Goal: Task Accomplishment & Management: Manage account settings

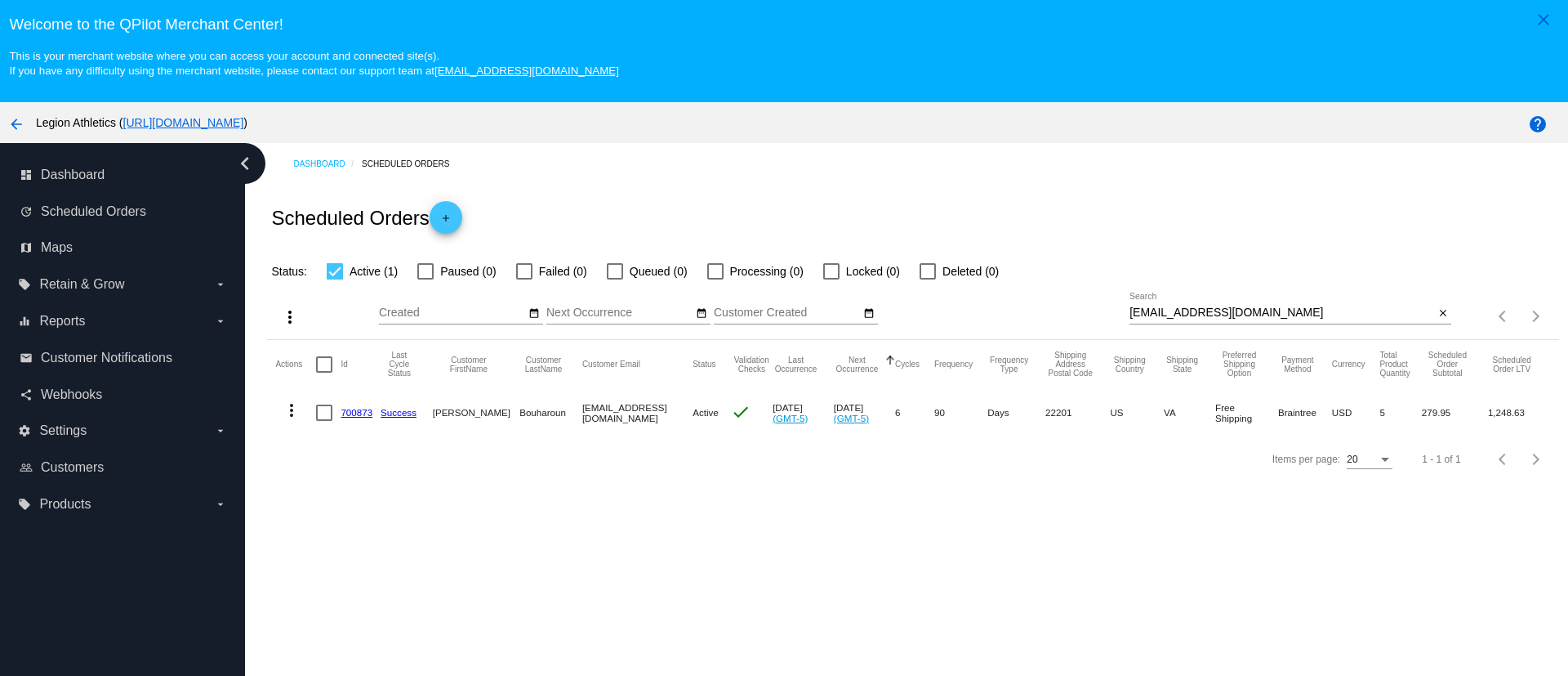
click at [1133, 322] on div "jbouharoun@gmail.com Search" at bounding box center [1282, 309] width 304 height 32
click at [1135, 308] on input "jbouharoun@gmail.com" at bounding box center [1282, 312] width 304 height 13
paste input "roger@rogerleib"
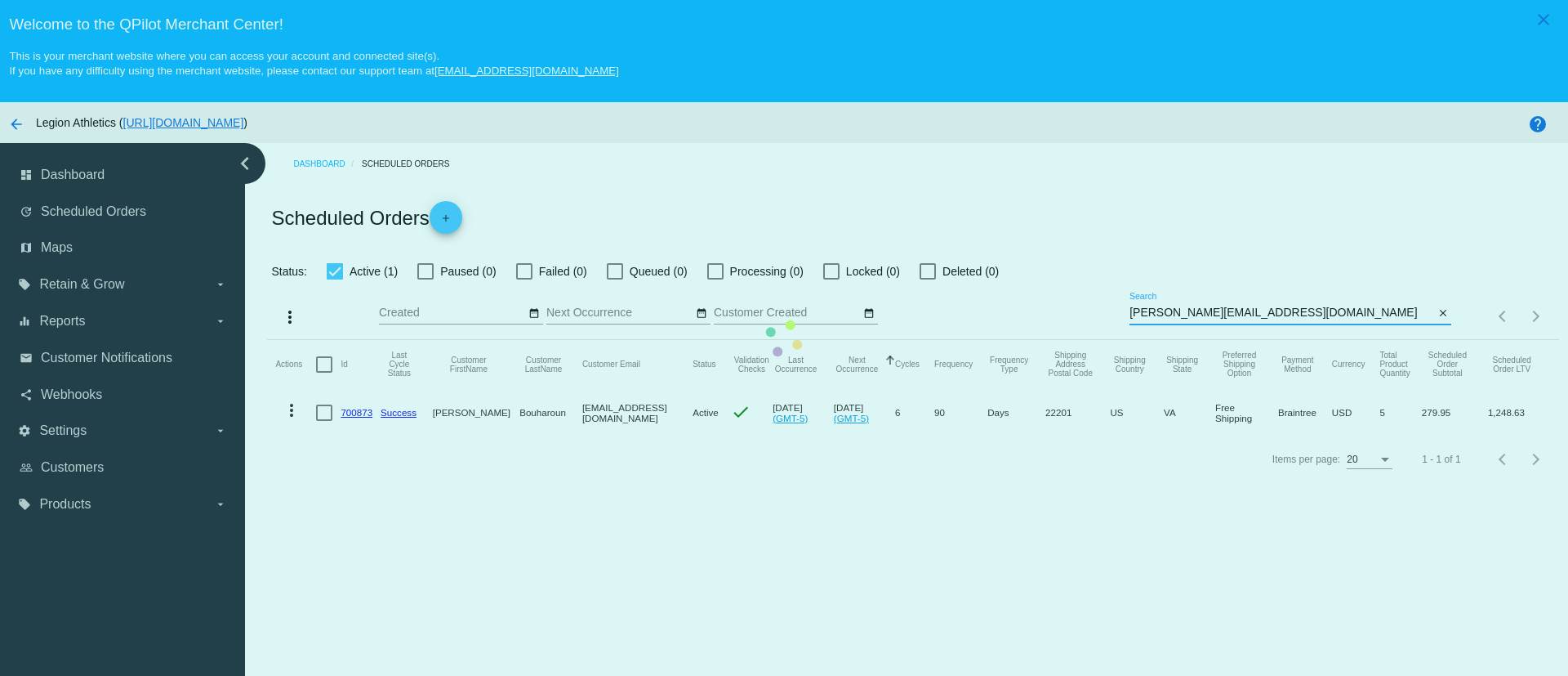
type input "roger@rogerleib.com"
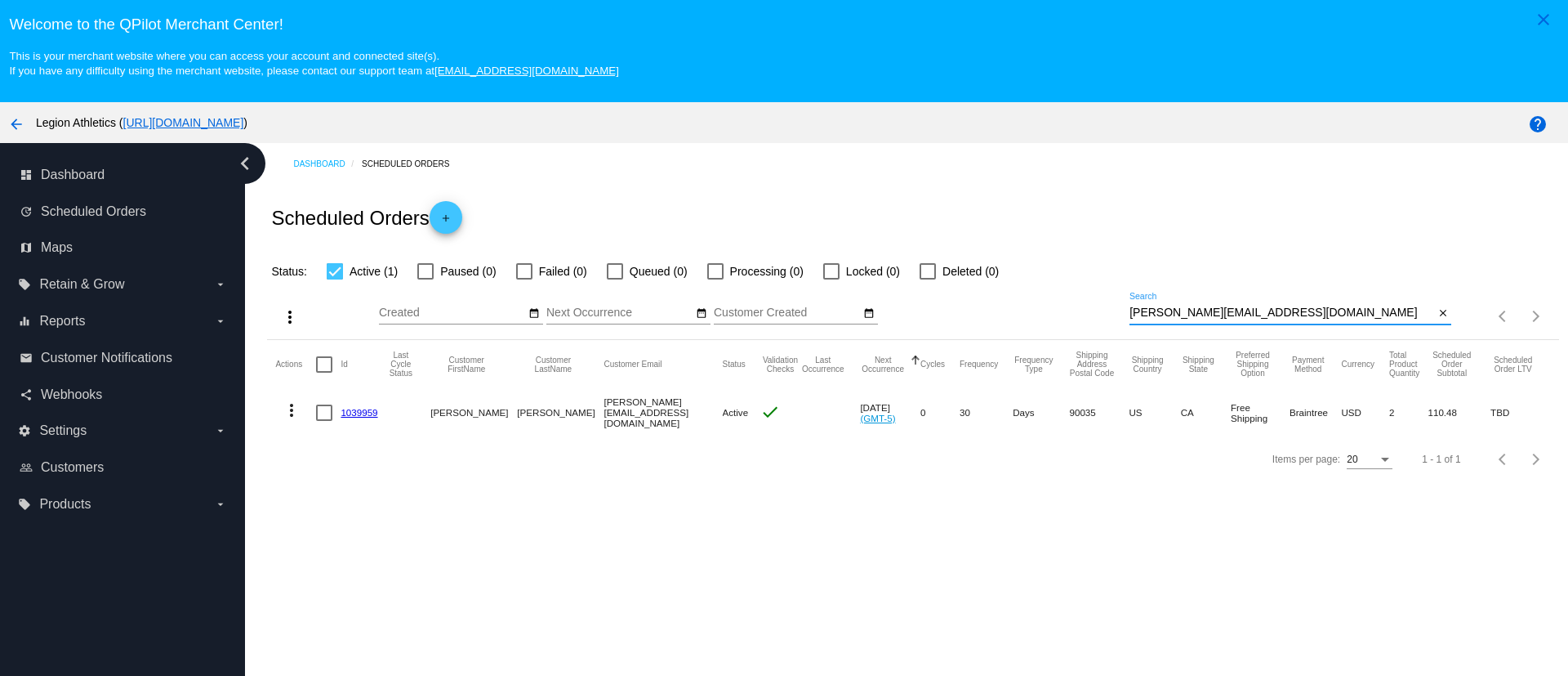
click at [361, 413] on link "1039959" at bounding box center [359, 412] width 36 height 11
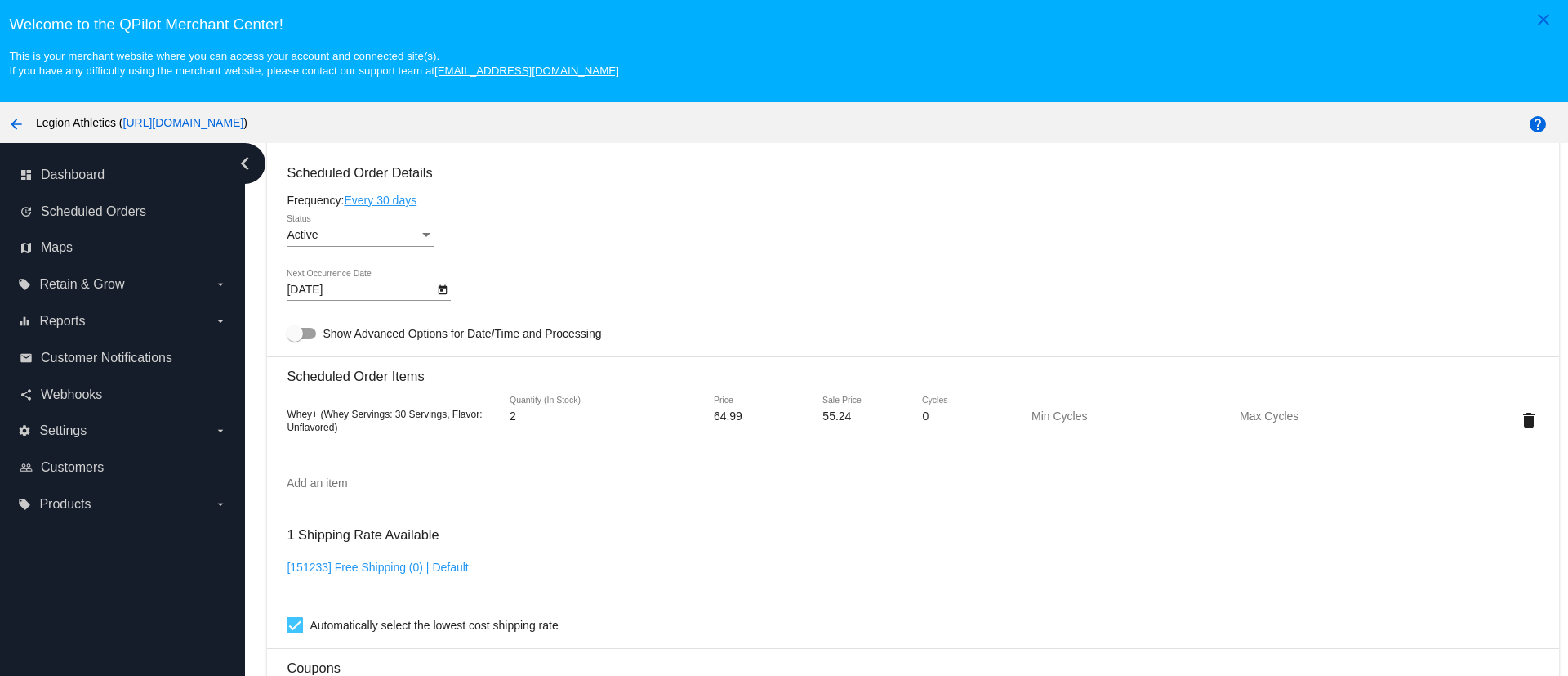
scroll to position [858, 0]
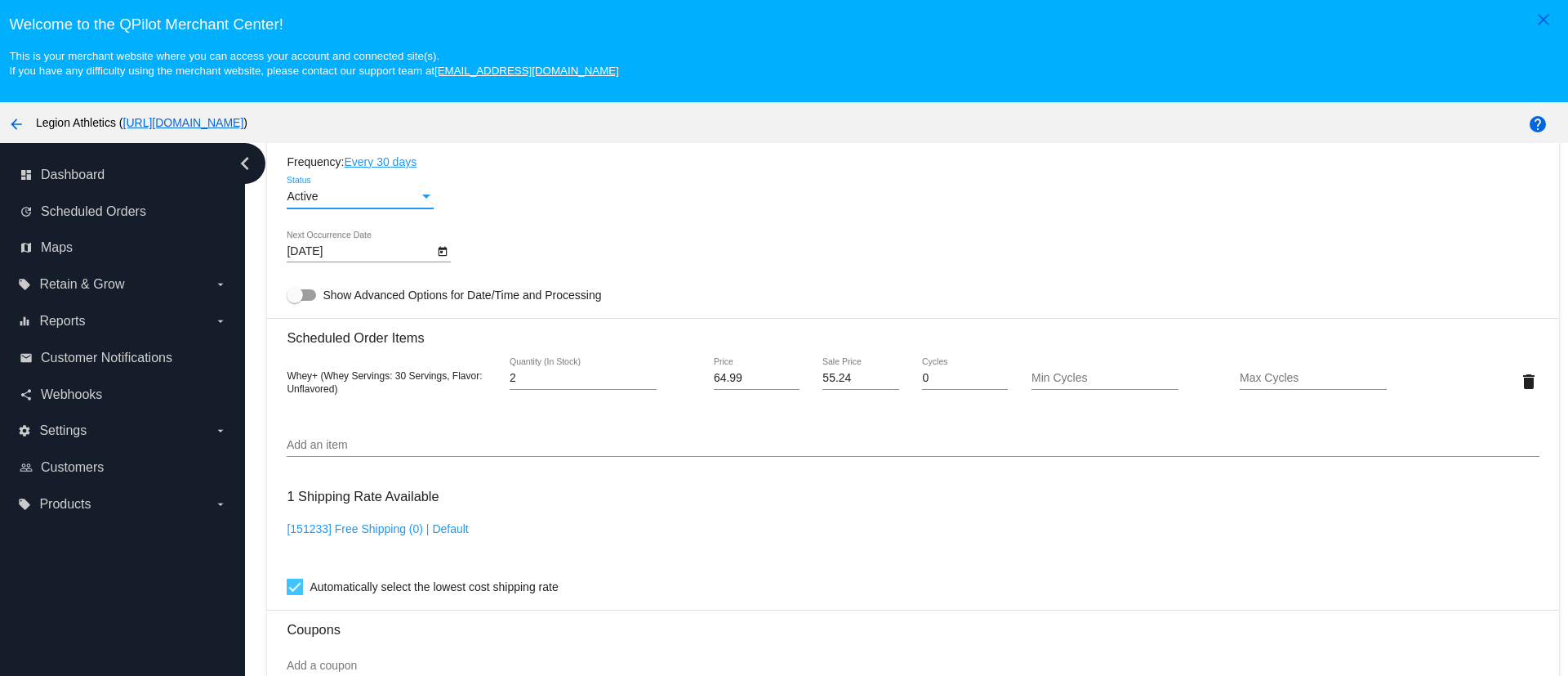
click at [365, 190] on div "Active" at bounding box center [353, 196] width 132 height 13
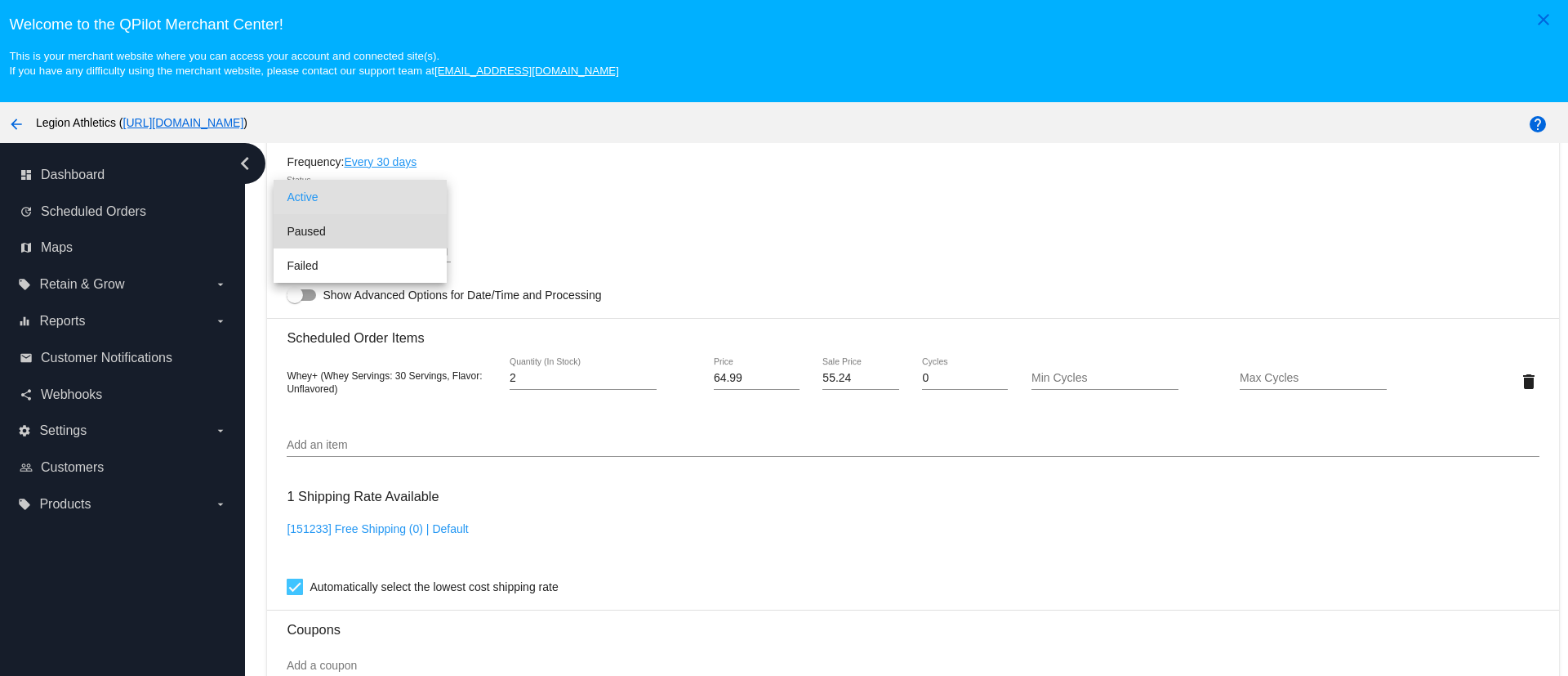
click at [346, 231] on span "Paused" at bounding box center [360, 231] width 147 height 35
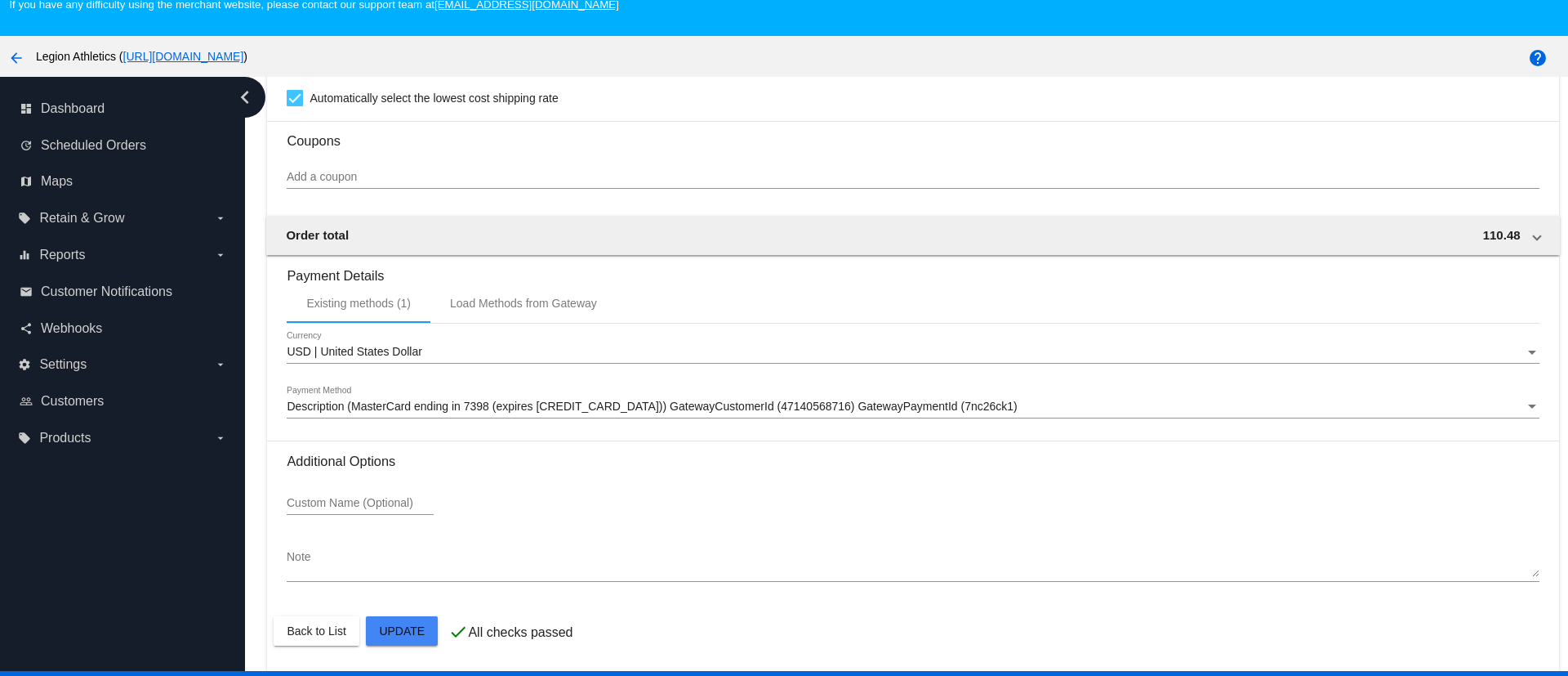
scroll to position [102, 0]
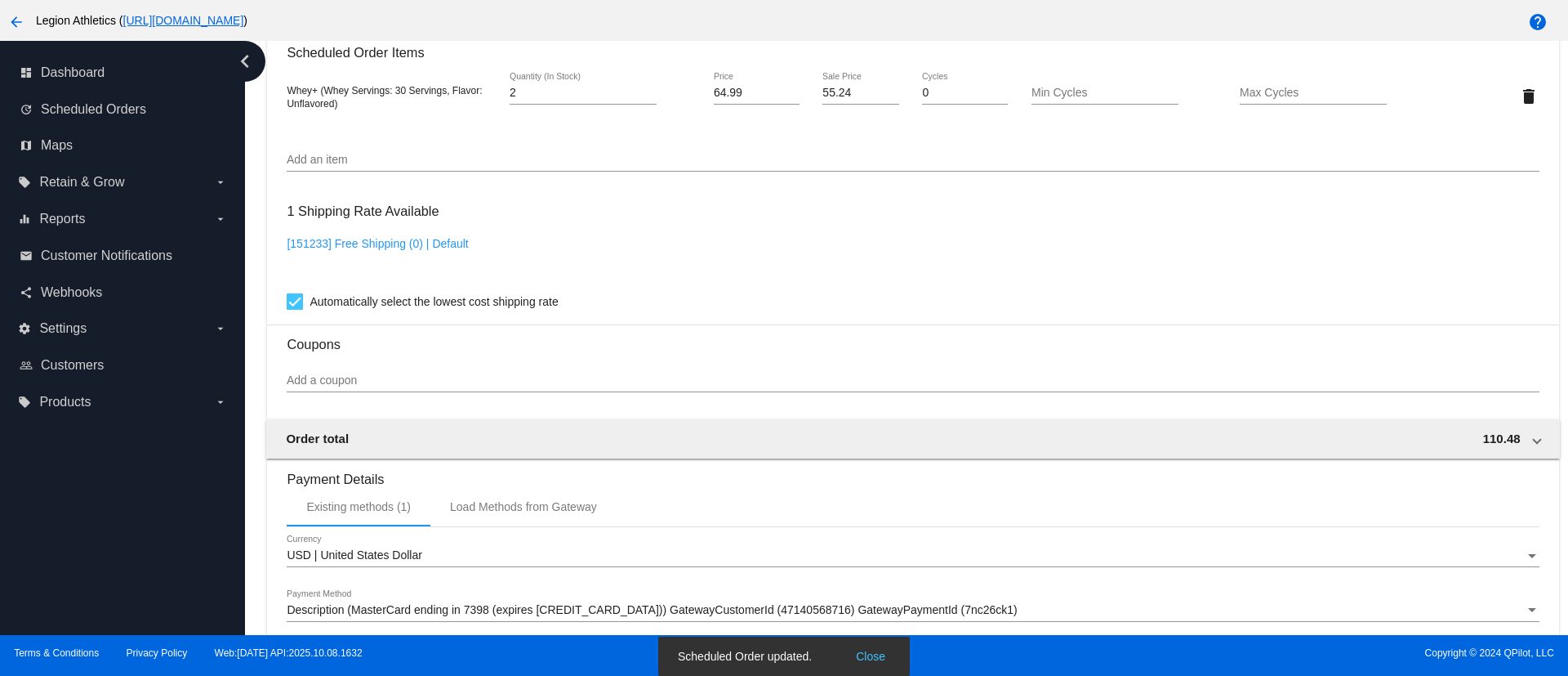
scroll to position [1280, 0]
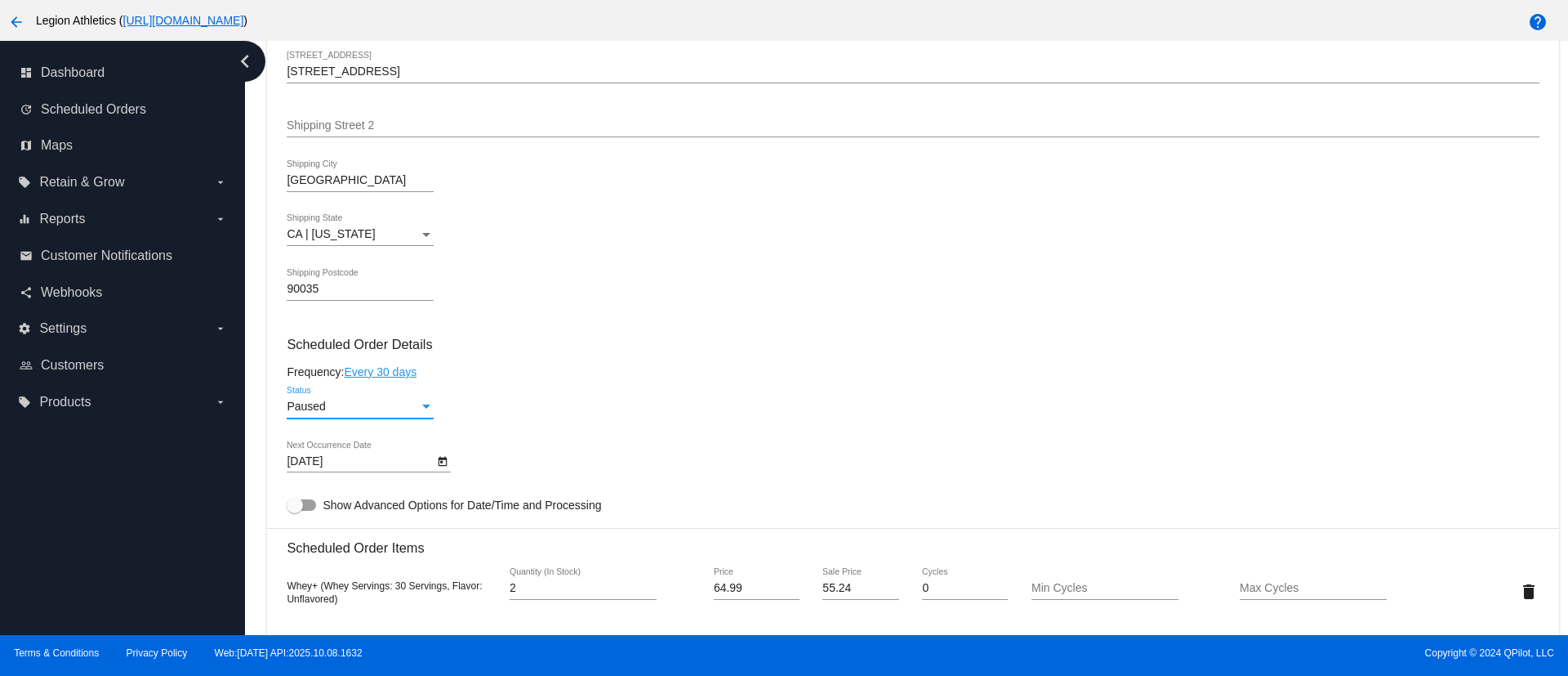
scroll to position [858, 0]
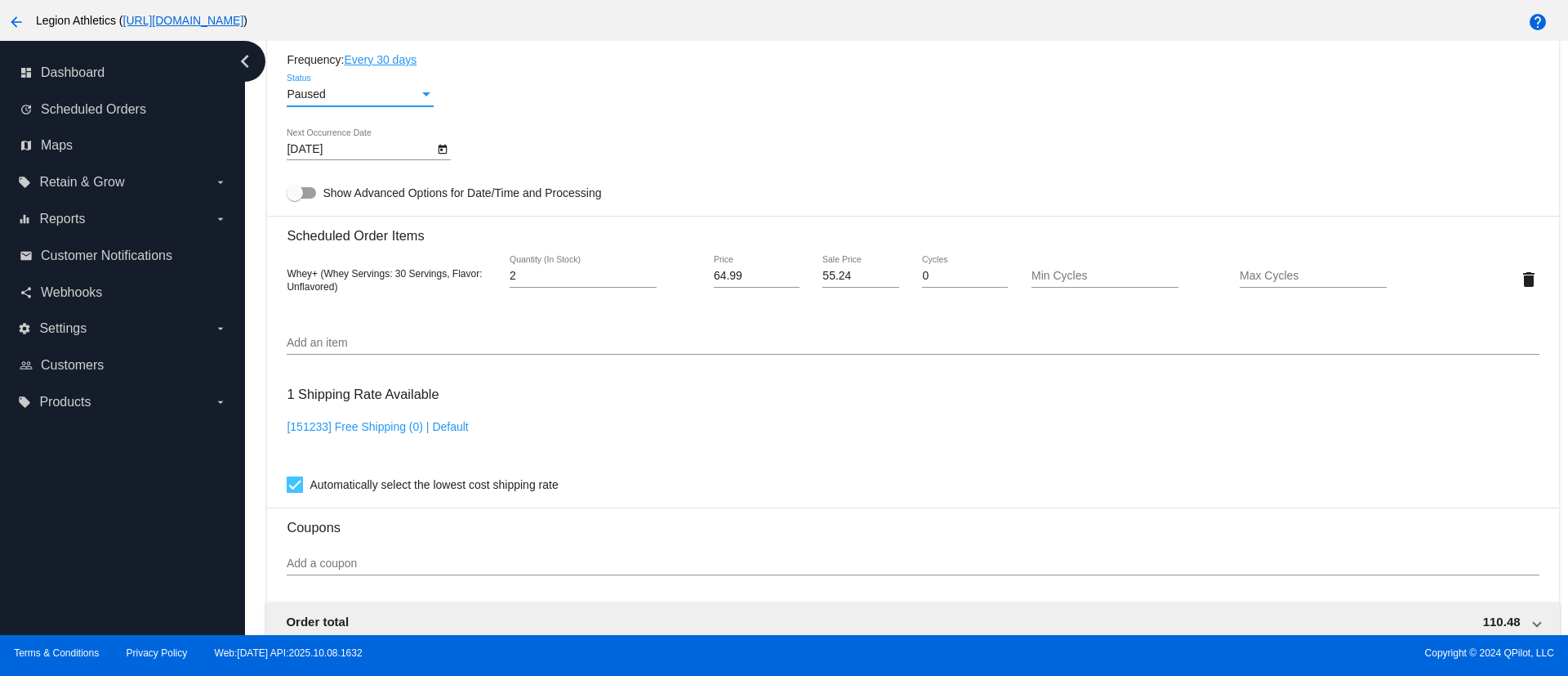
click at [361, 149] on body "close Welcome to the QPilot Merchant Center! This is your merchant website wher…" at bounding box center [784, 338] width 1568 height 676
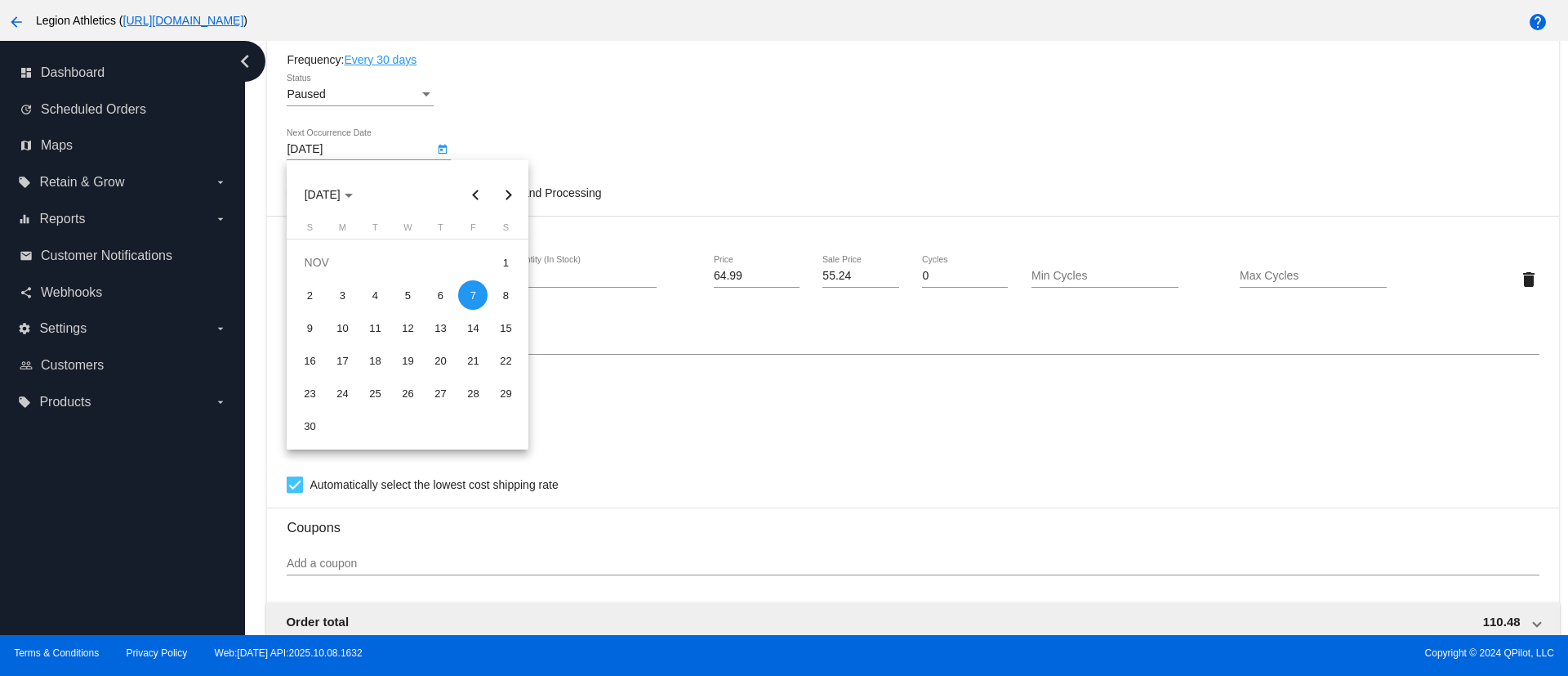
click at [504, 198] on button "Next month" at bounding box center [507, 195] width 33 height 33
click at [512, 191] on button "Next month" at bounding box center [507, 195] width 33 height 33
click at [402, 305] on div "7" at bounding box center [408, 294] width 30 height 30
type input "1/7/2026"
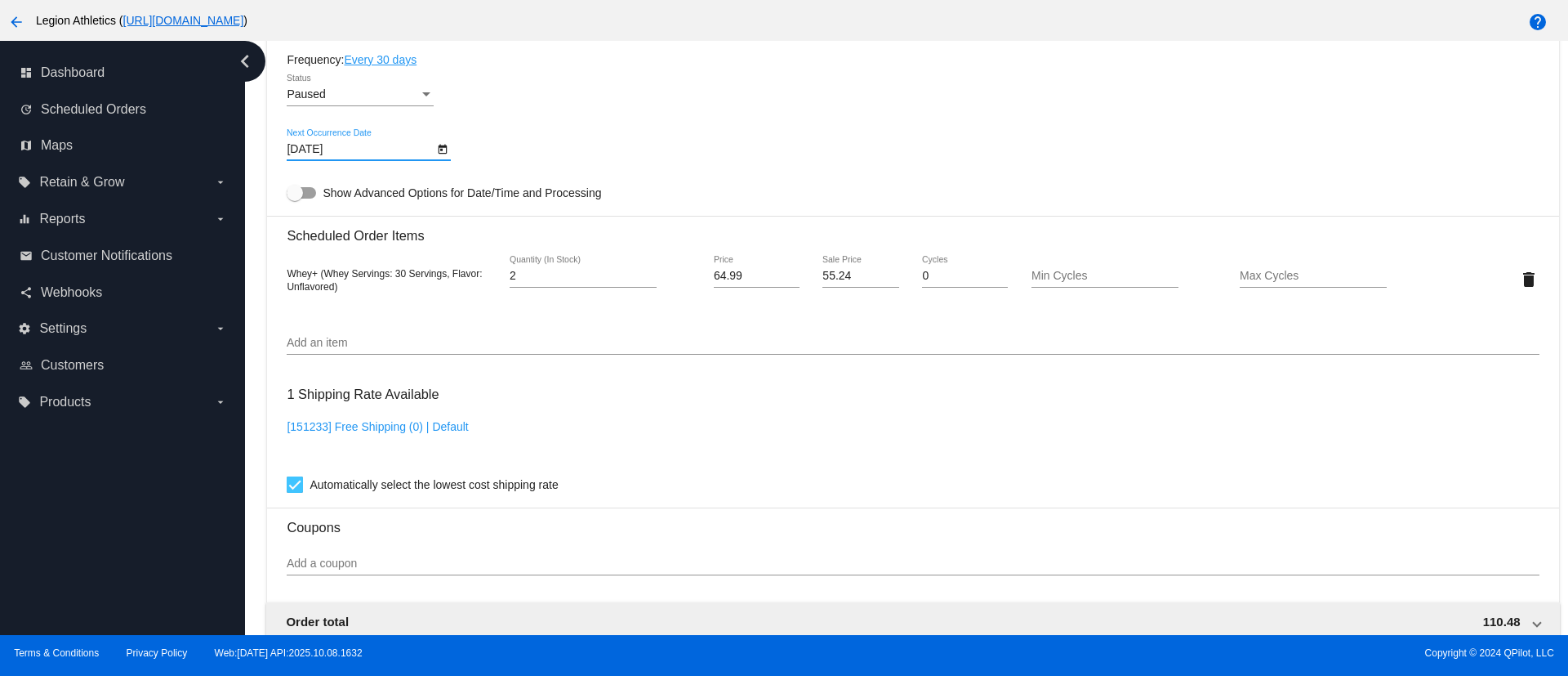
scroll to position [735, 0]
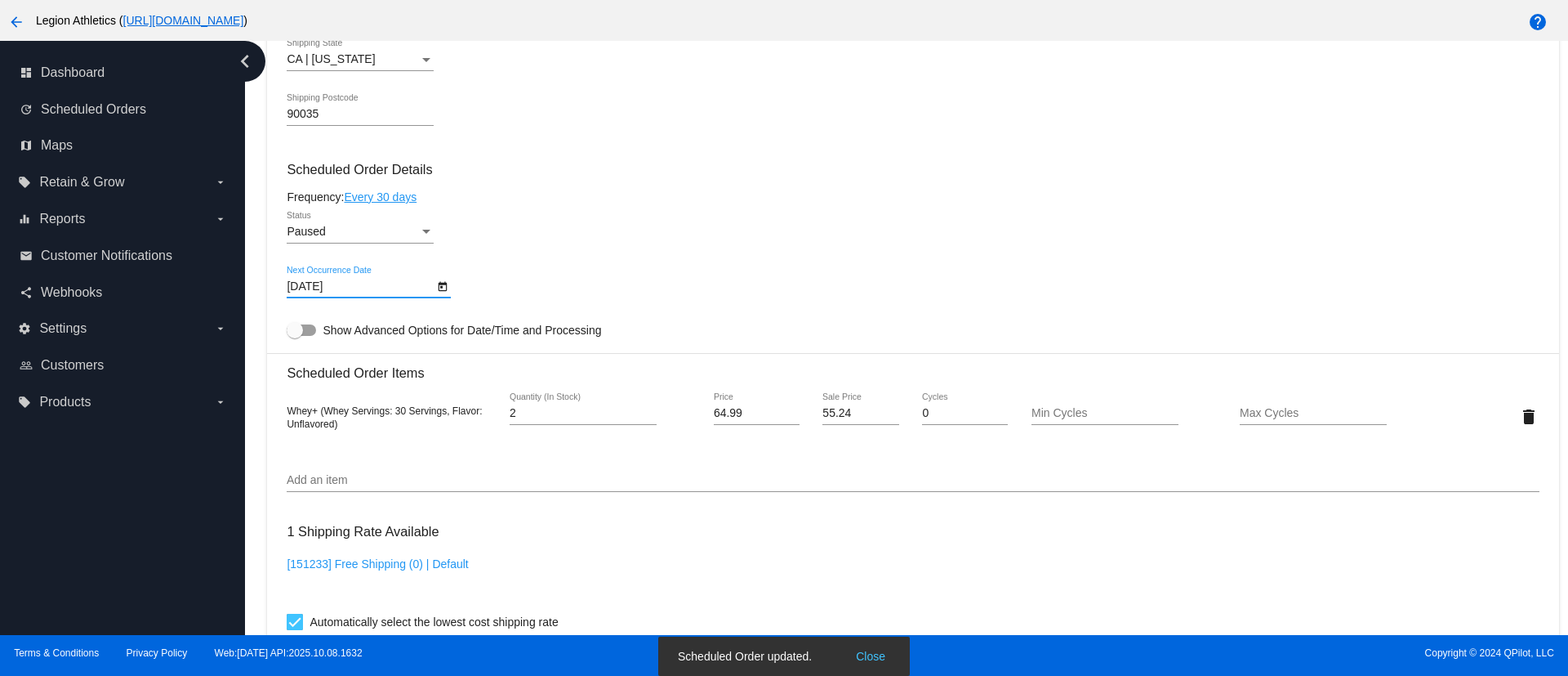
scroll to position [668, 0]
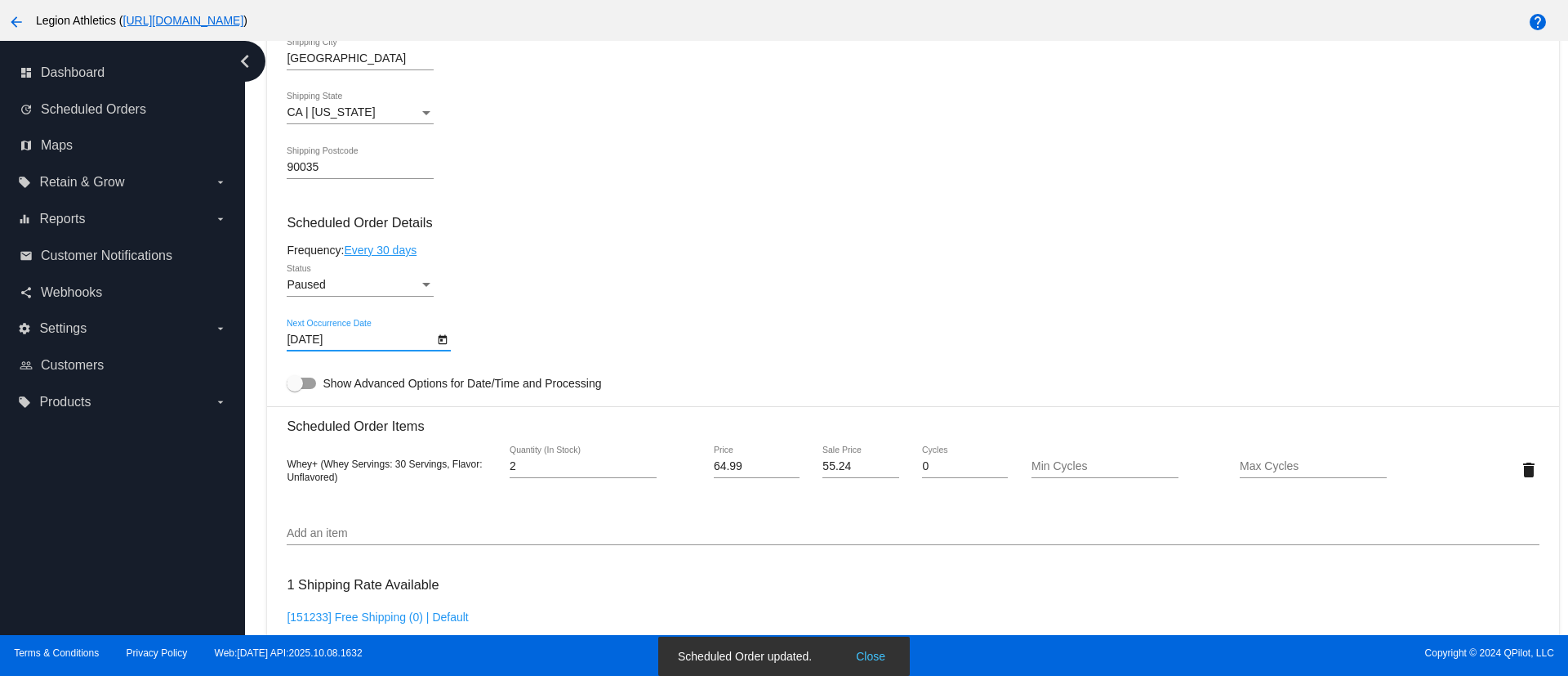
click at [403, 284] on div "Paused" at bounding box center [353, 284] width 132 height 13
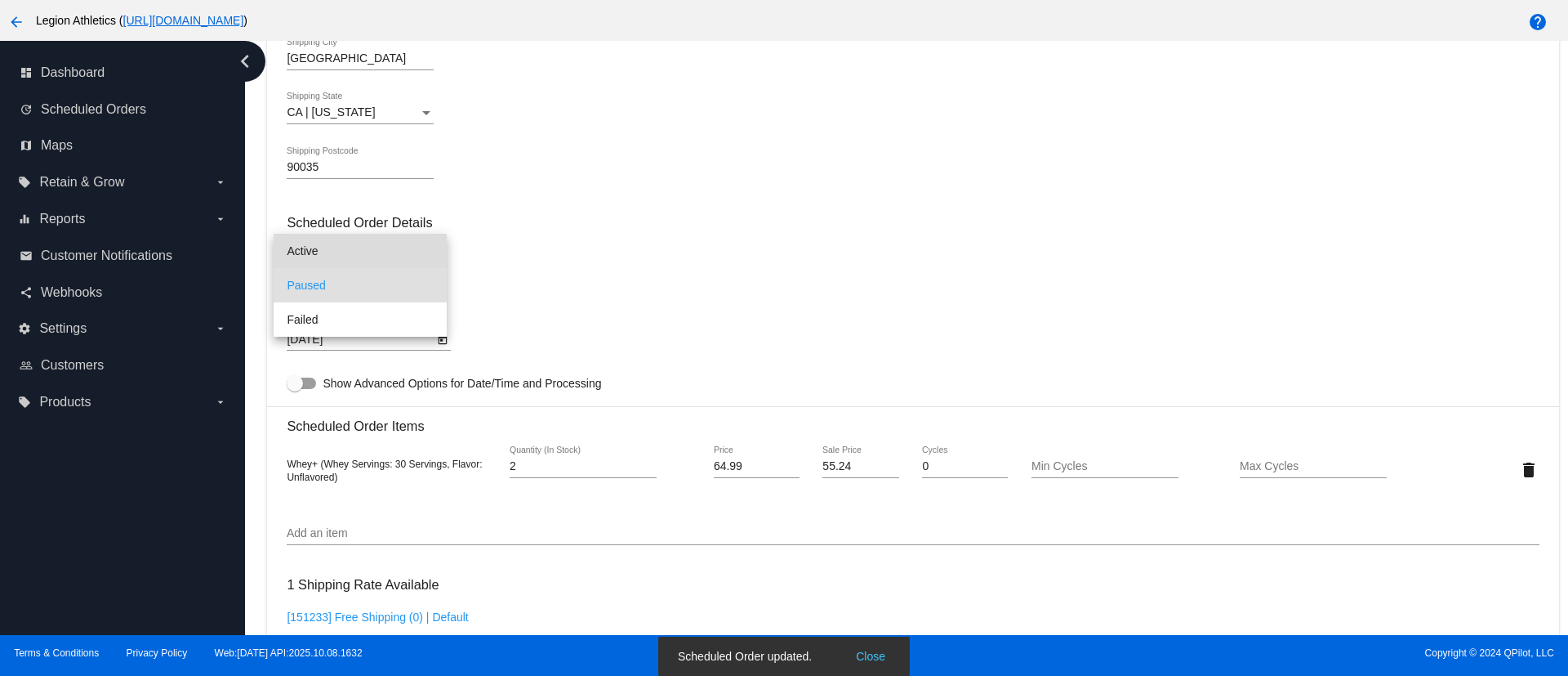
click at [358, 251] on span "Active" at bounding box center [360, 250] width 147 height 35
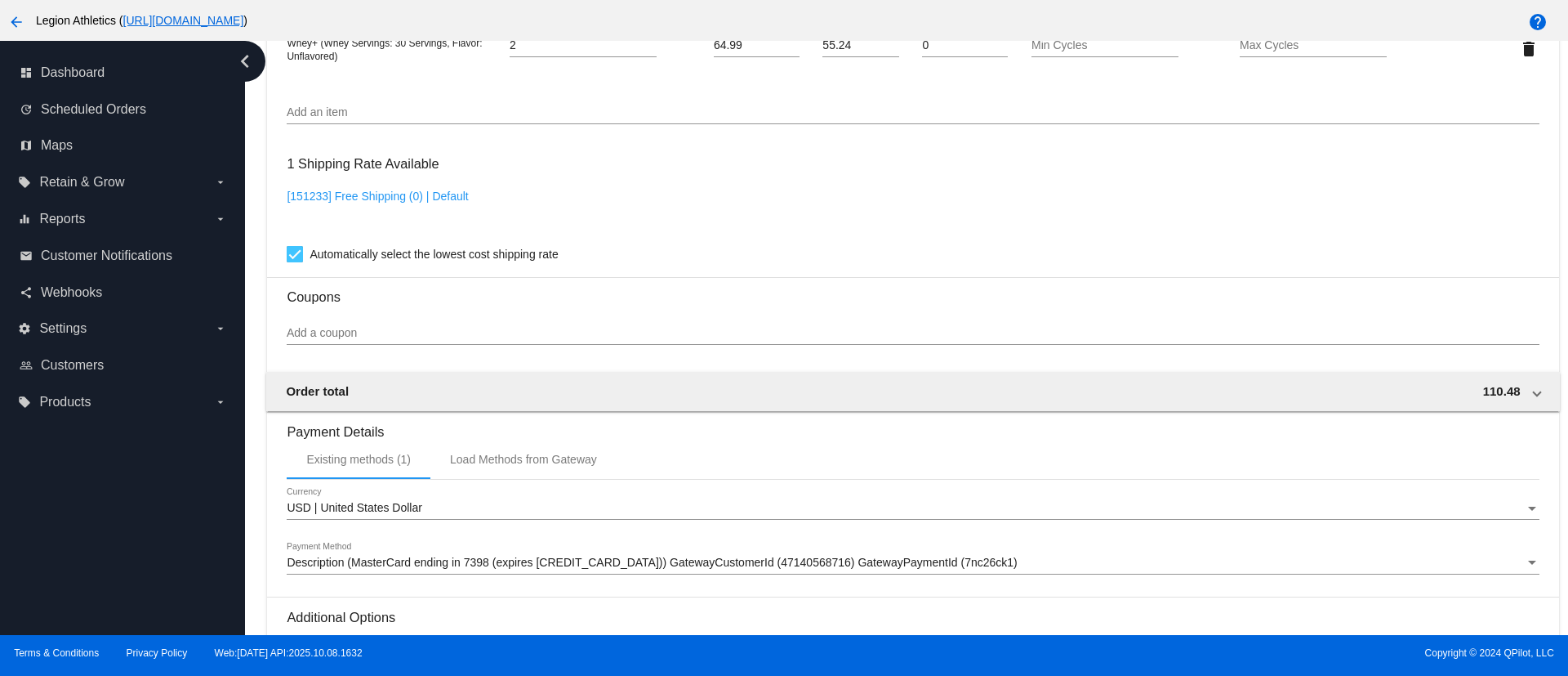
scroll to position [1280, 0]
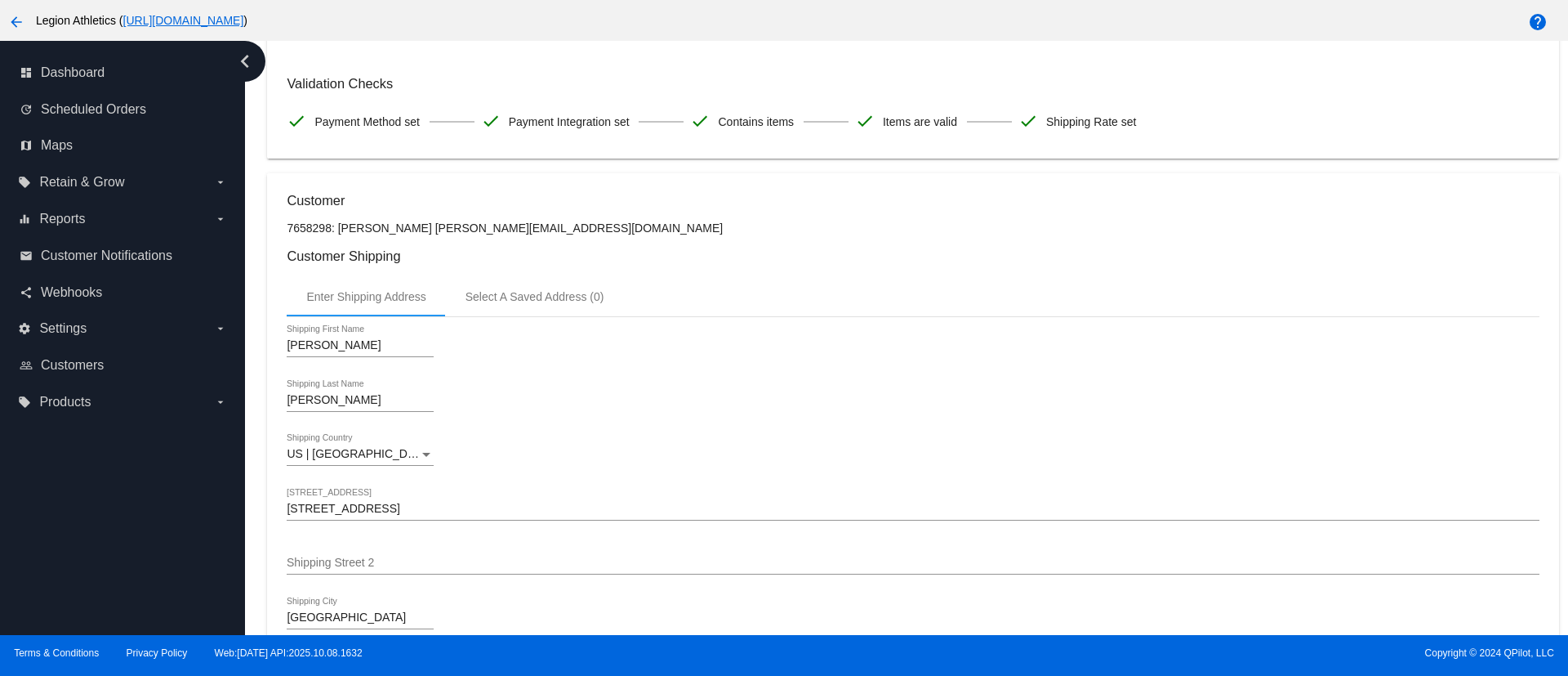
scroll to position [0, 0]
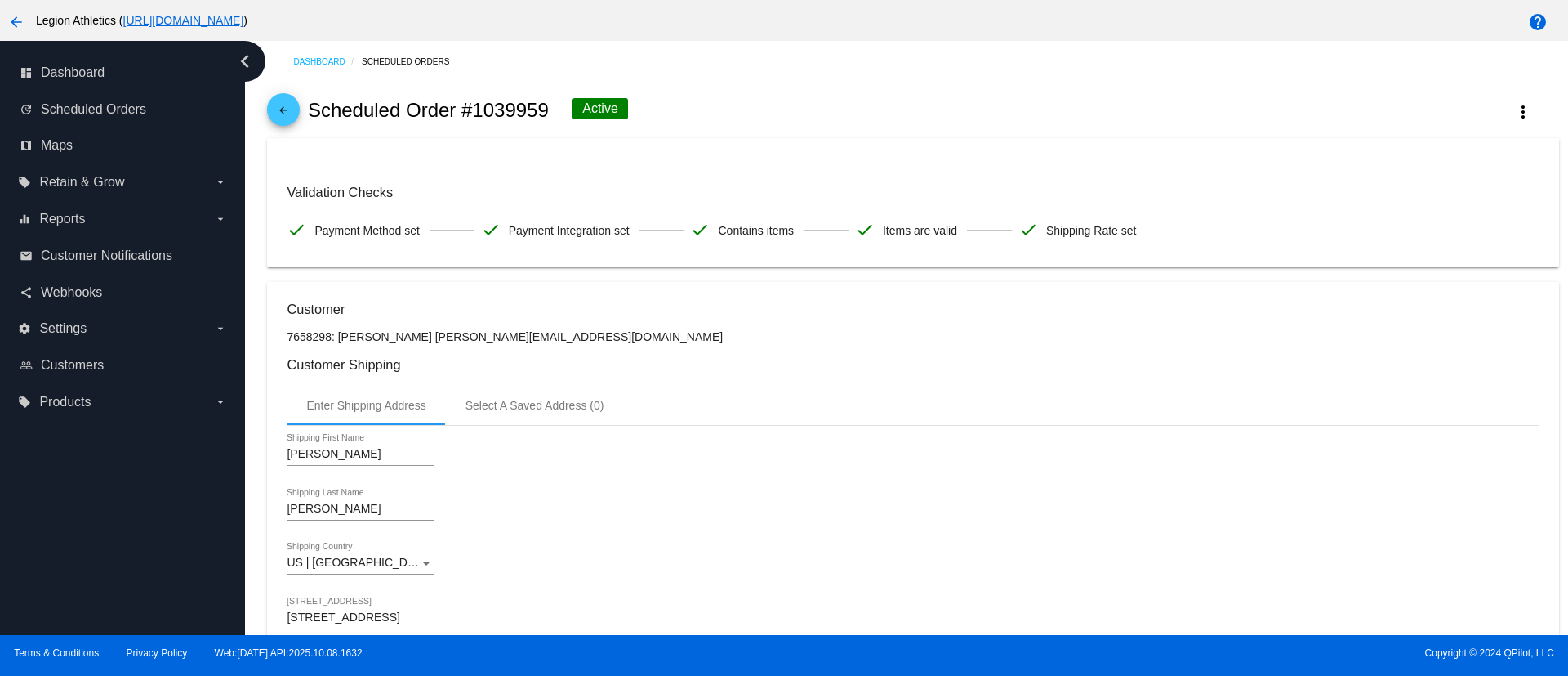
click at [289, 130] on span "arrow_back" at bounding box center [283, 113] width 19 height 40
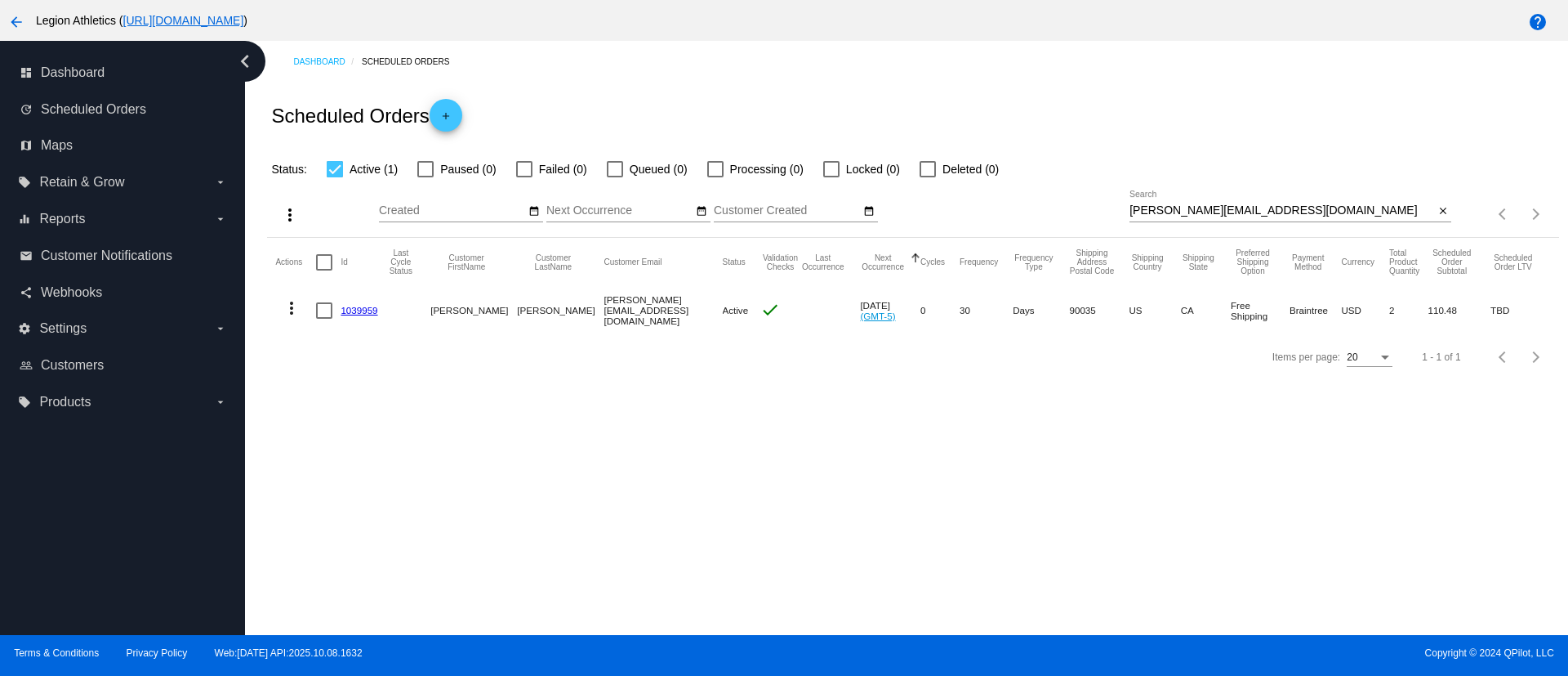
click at [1171, 211] on input "roger@rogerleib.com" at bounding box center [1282, 210] width 304 height 13
paste input "kpipino@ymail"
type input "[EMAIL_ADDRESS][DOMAIN_NAME]"
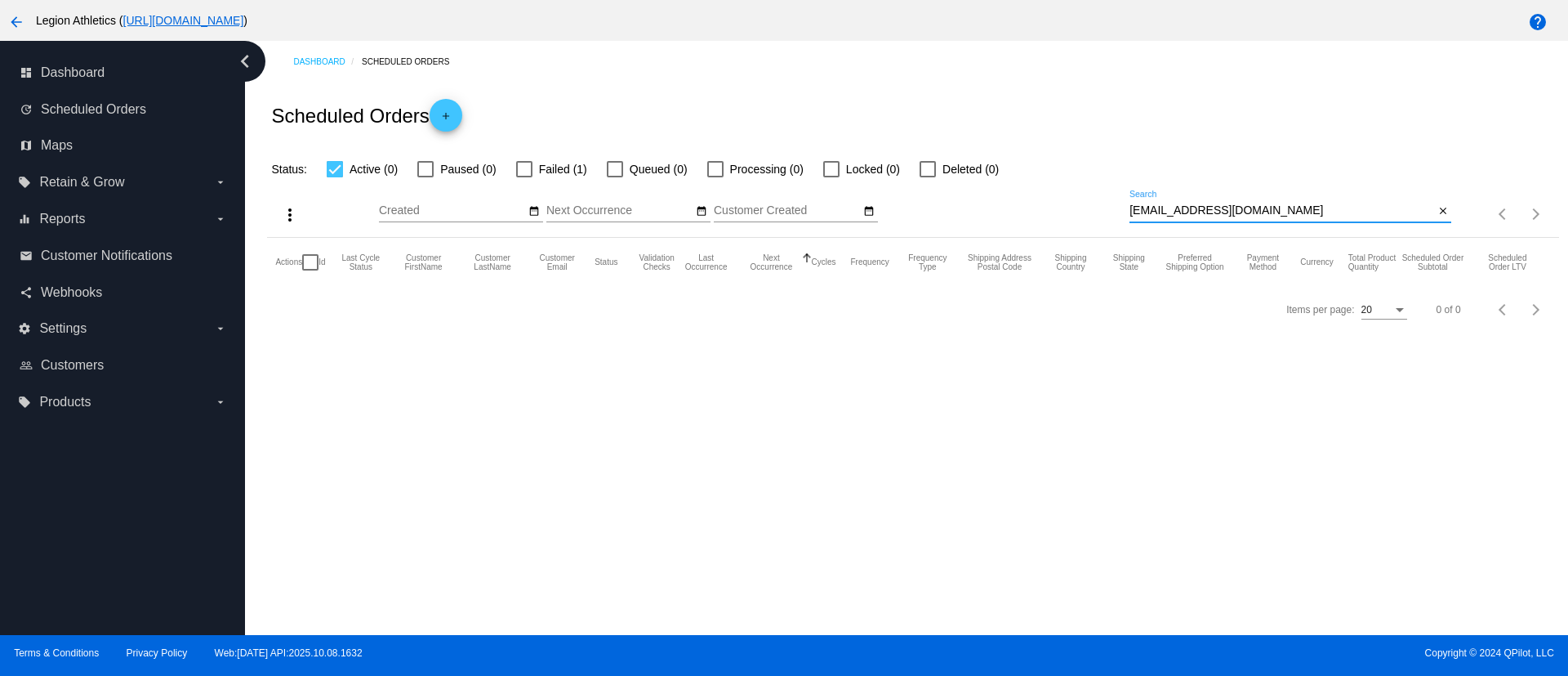
click at [1196, 208] on input "[EMAIL_ADDRESS][DOMAIN_NAME]" at bounding box center [1282, 210] width 304 height 13
click at [514, 181] on div "more_vert Oct Jan Feb Mar Apr 1" at bounding box center [913, 208] width 1291 height 58
click at [522, 169] on div at bounding box center [524, 168] width 16 height 16
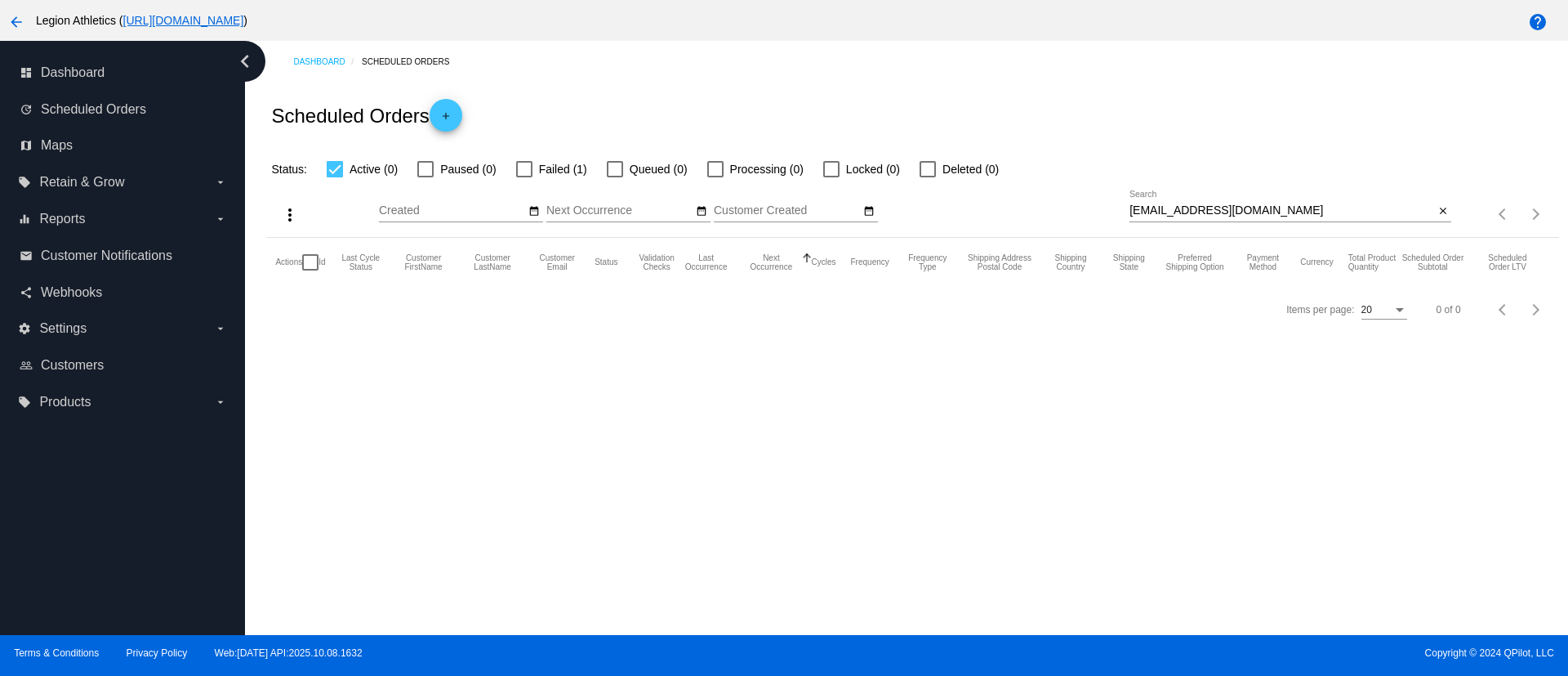
click at [524, 178] on input "Failed (1)" at bounding box center [524, 178] width 1 height 1
checkbox input "true"
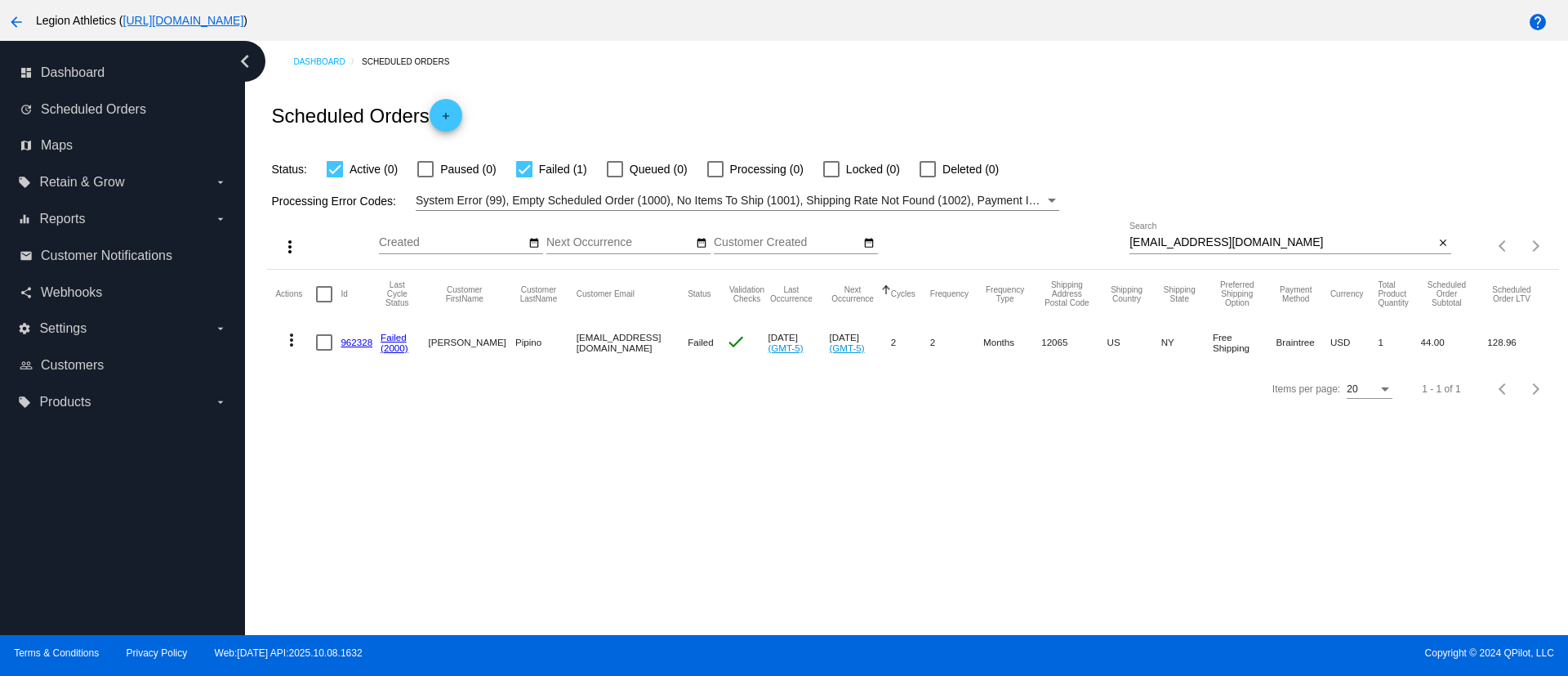
click at [353, 340] on link "962328" at bounding box center [357, 342] width 32 height 11
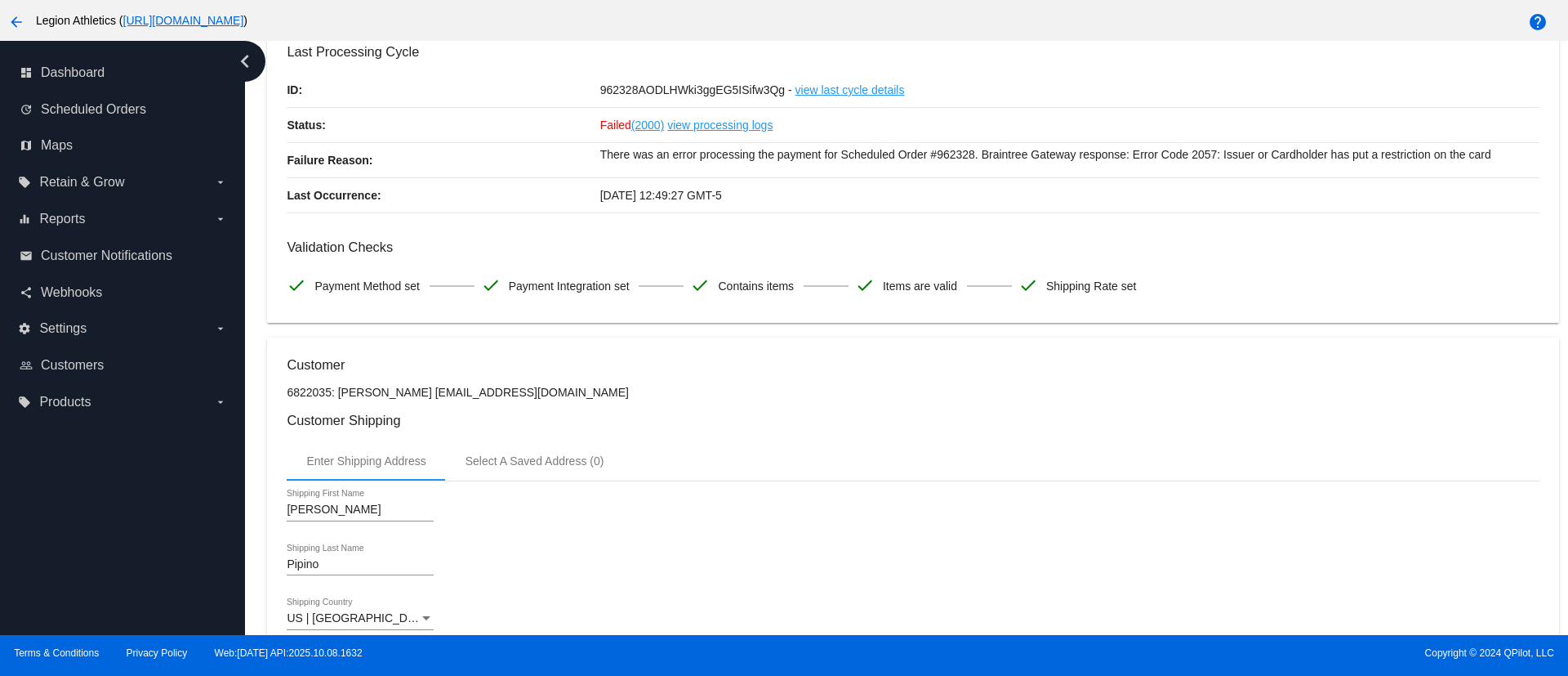
scroll to position [1520, 0]
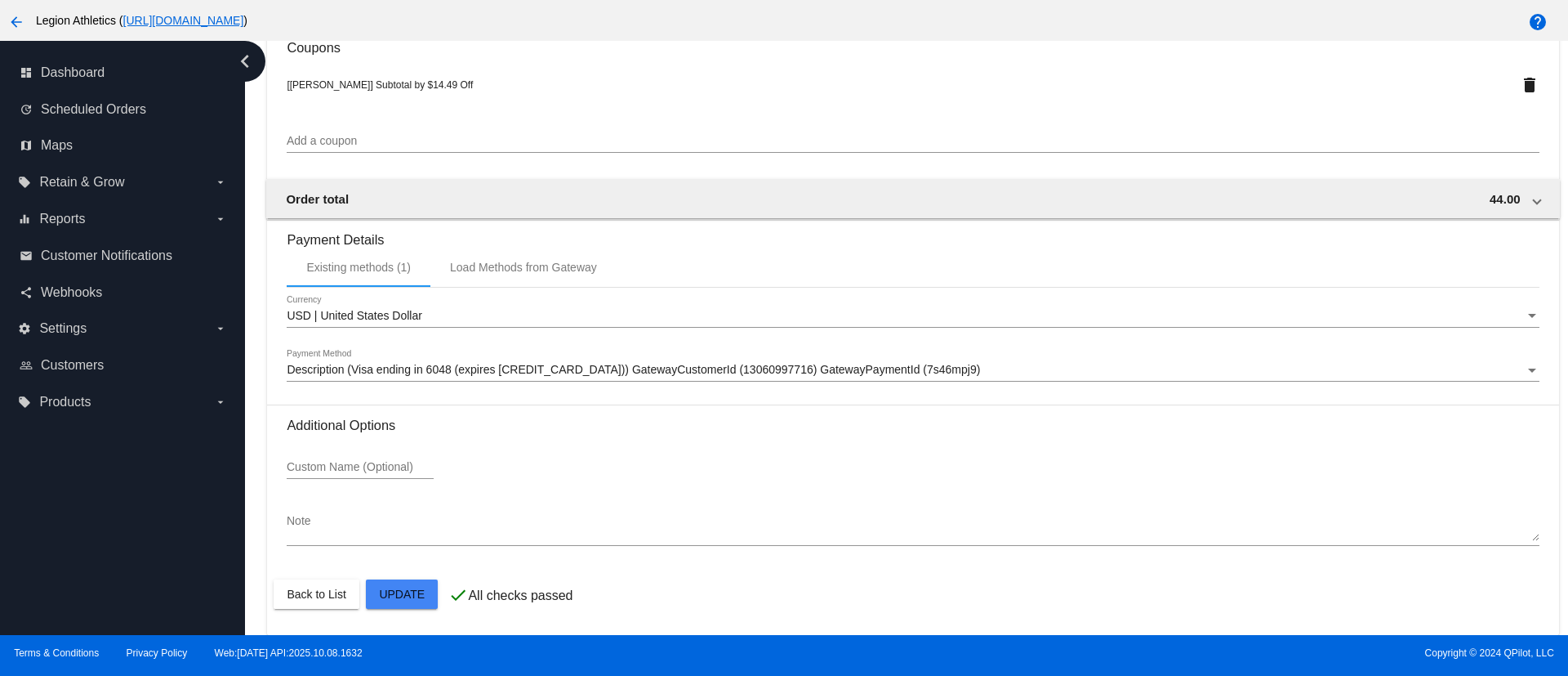
click at [614, 366] on span "Description (Visa ending in 6048 (expires [CREDIT_CARD_DATA])) GatewayCustomerI…" at bounding box center [633, 369] width 694 height 13
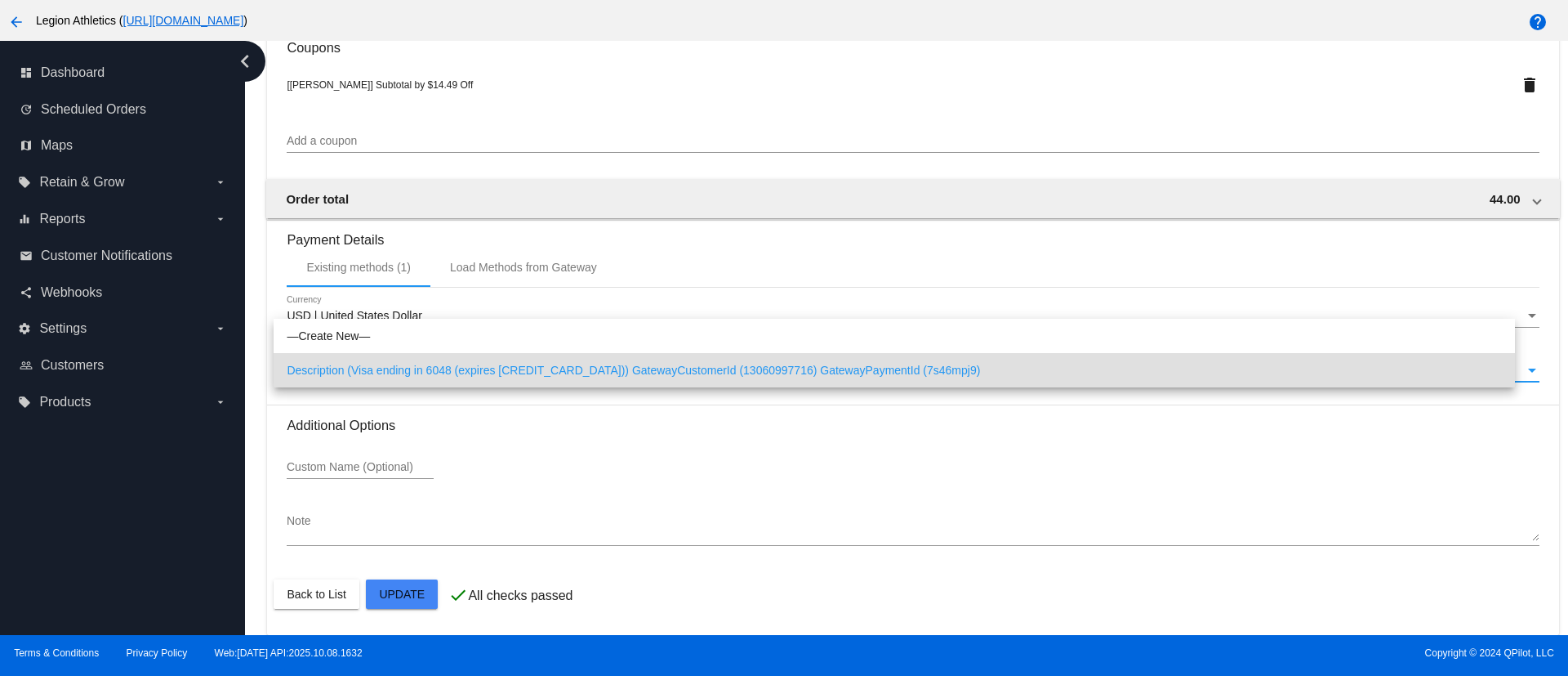
click at [665, 440] on div at bounding box center [784, 338] width 1568 height 676
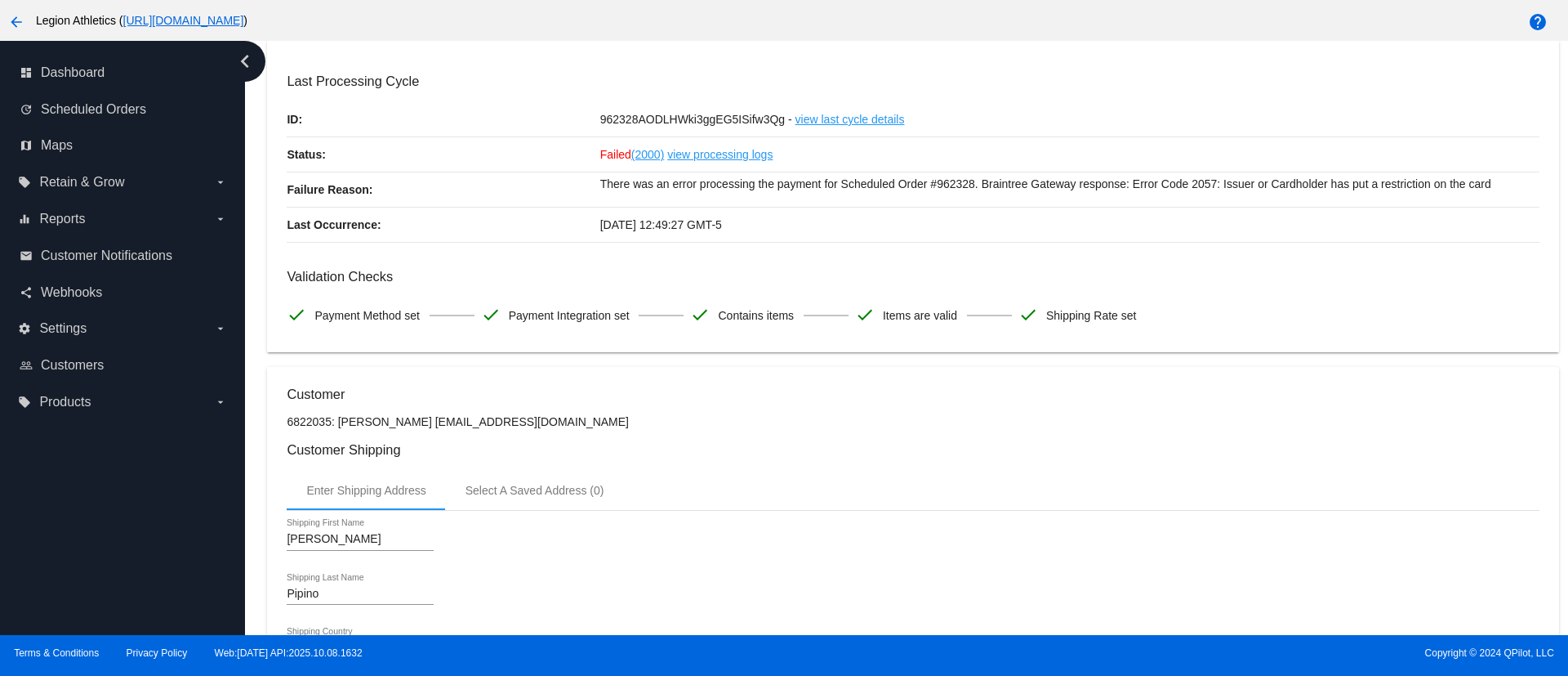
scroll to position [0, 0]
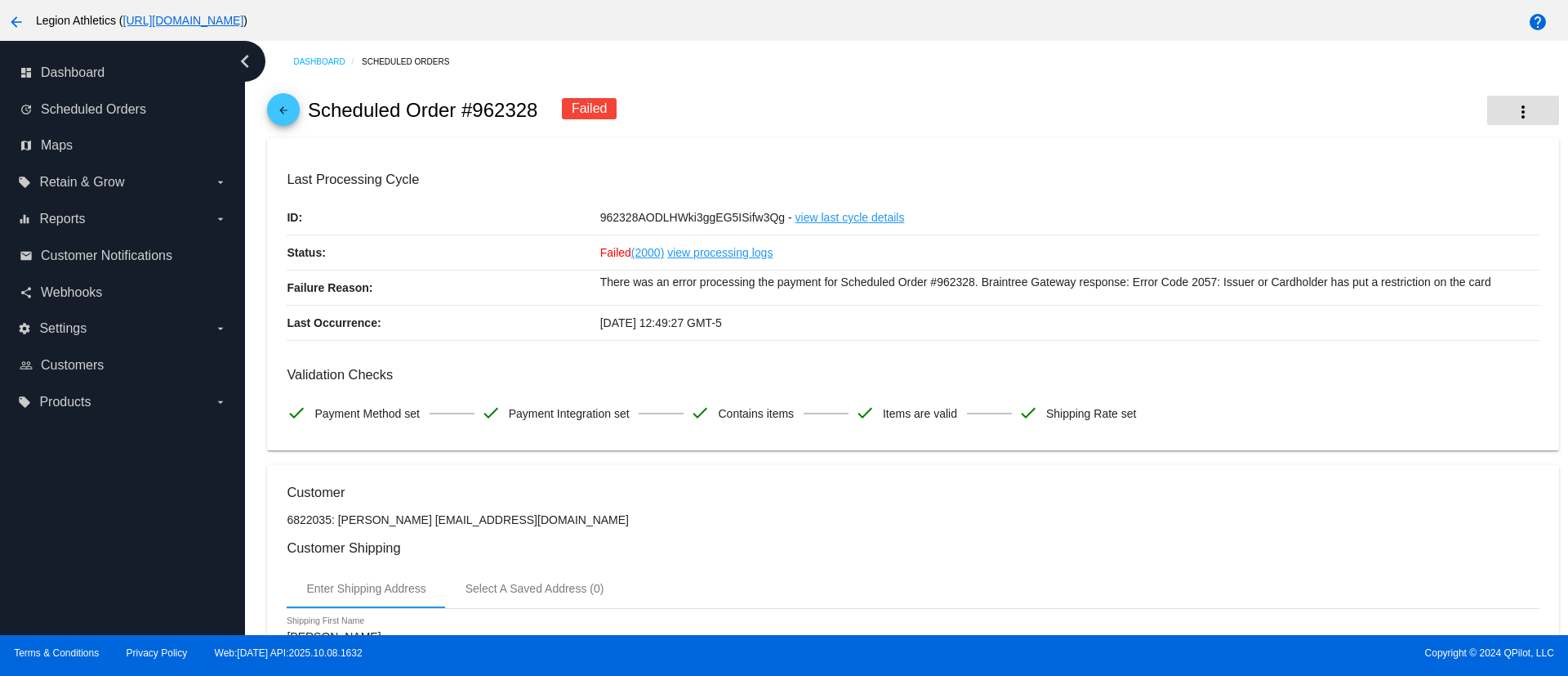
click at [1514, 118] on mat-icon "more_vert" at bounding box center [1523, 112] width 19 height 19
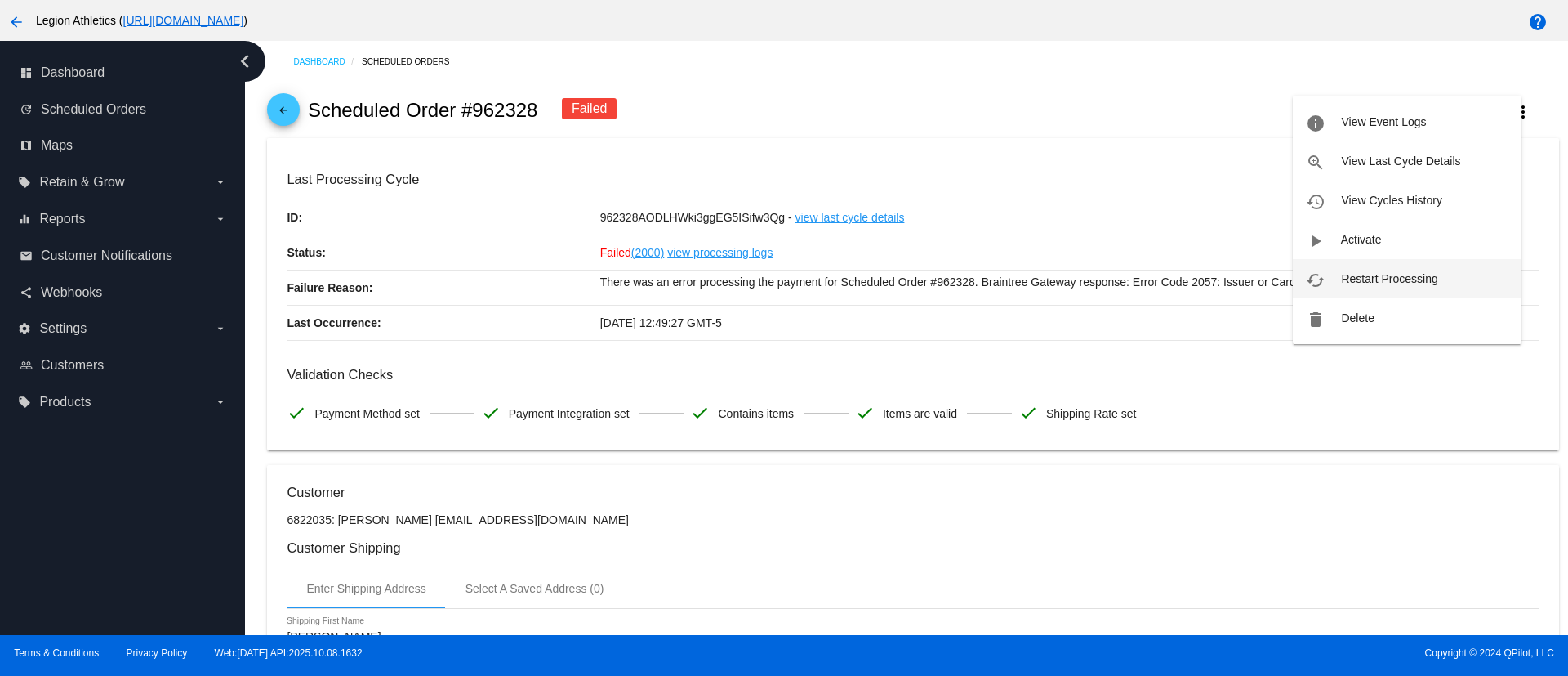
click at [1400, 274] on span "Restart Processing" at bounding box center [1390, 278] width 96 height 13
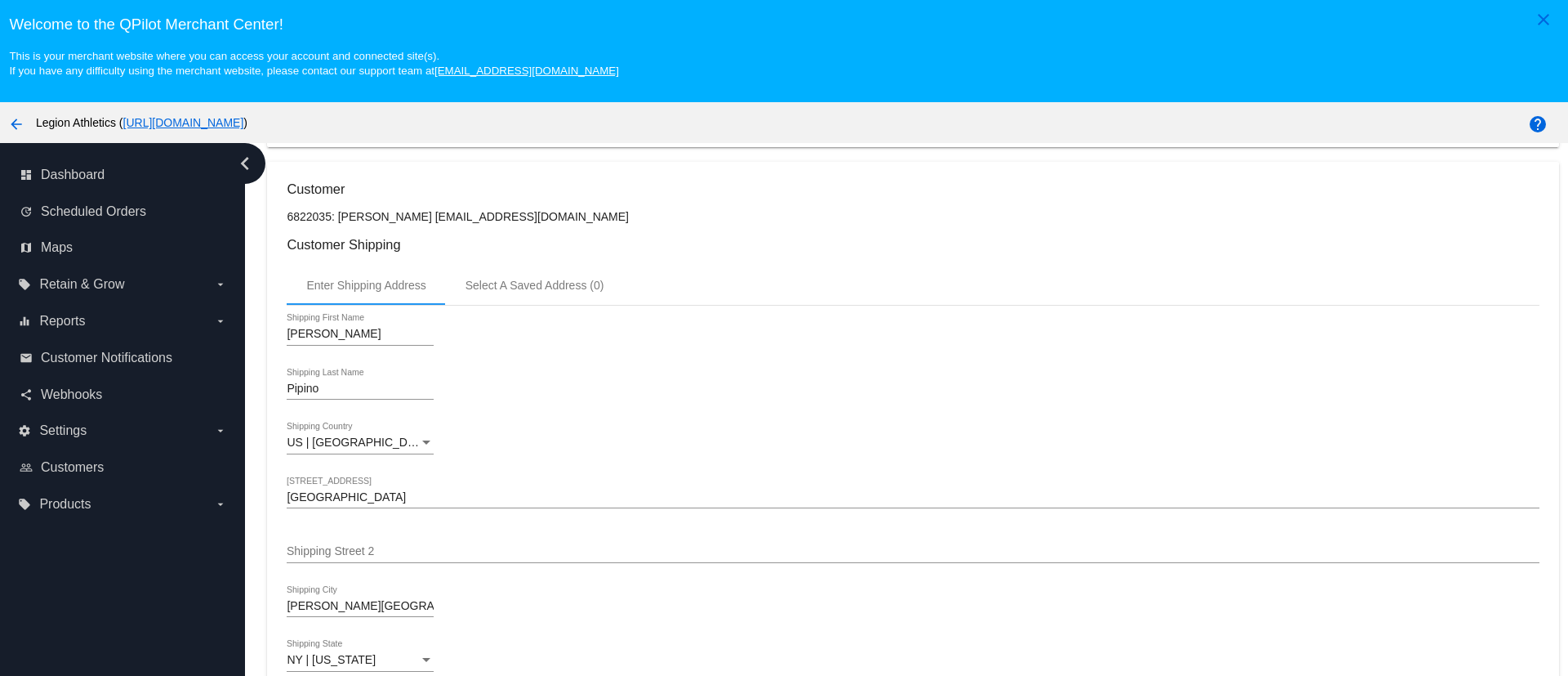
scroll to position [245, 0]
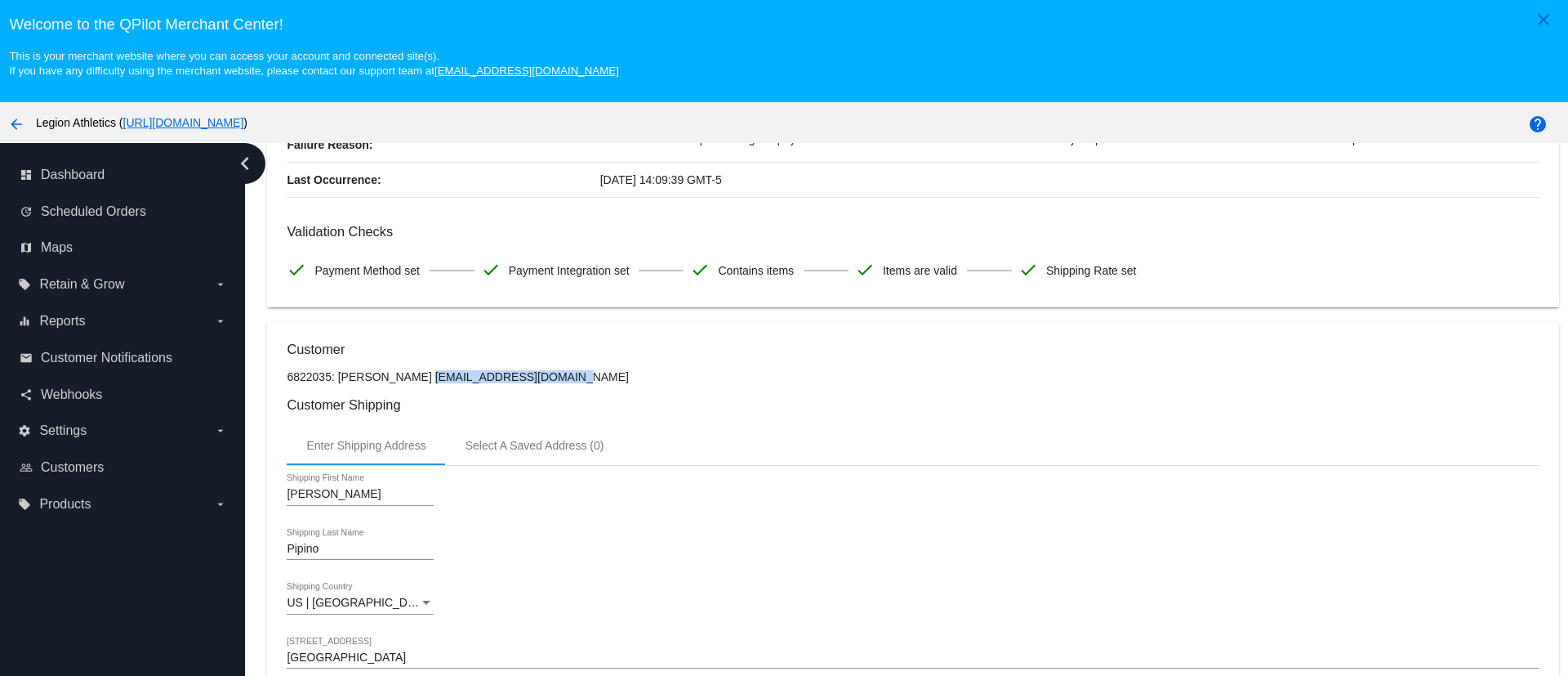
drag, startPoint x: 514, startPoint y: 375, endPoint x: 398, endPoint y: 383, distance: 116.3
copy p "[EMAIL_ADDRESS][DOMAIN_NAME]"
